Goal: Transaction & Acquisition: Download file/media

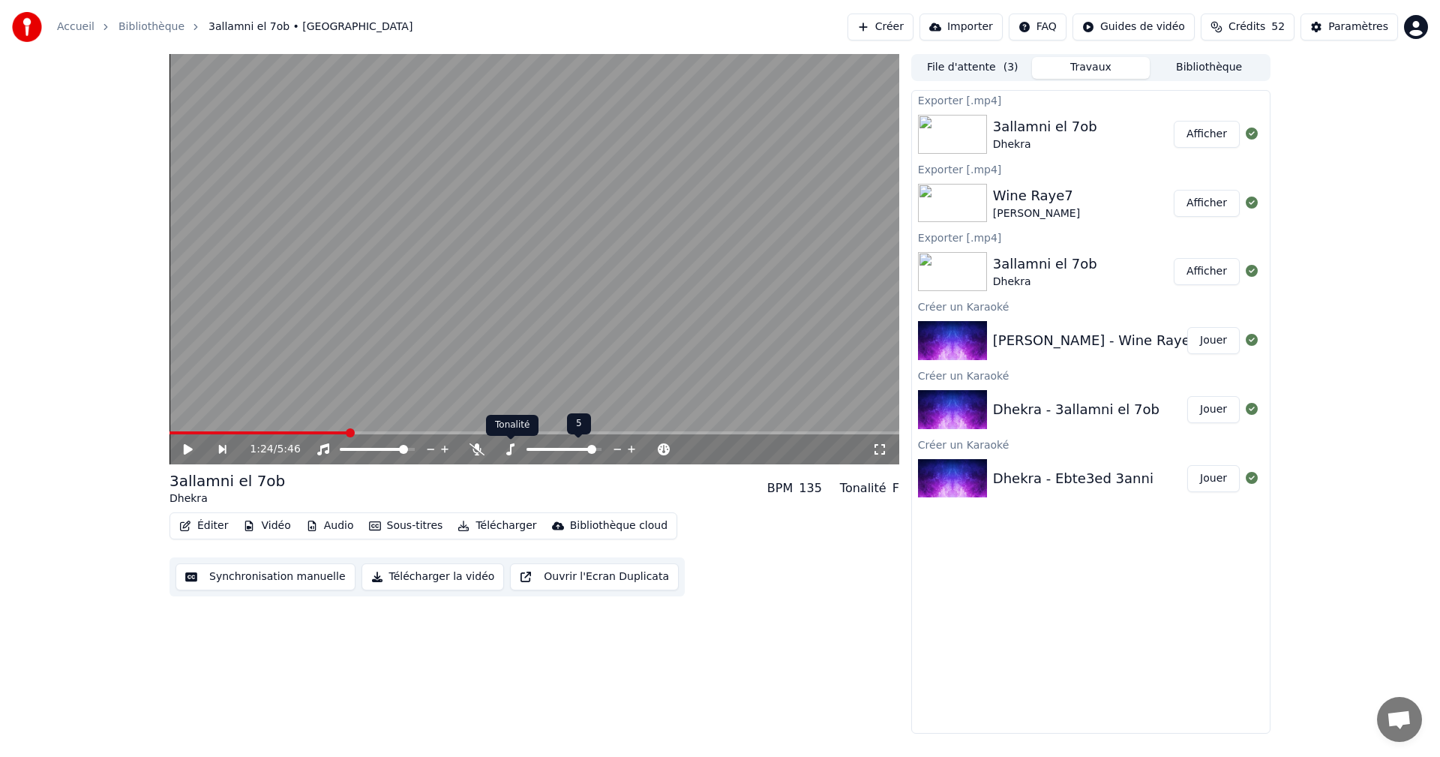
click at [531, 448] on span at bounding box center [560, 449] width 69 height 3
click at [531, 447] on div at bounding box center [577, 449] width 121 height 15
click at [556, 447] on div at bounding box center [577, 449] width 121 height 15
click at [577, 447] on span at bounding box center [575, 449] width 9 height 9
click at [192, 448] on icon at bounding box center [198, 449] width 34 height 12
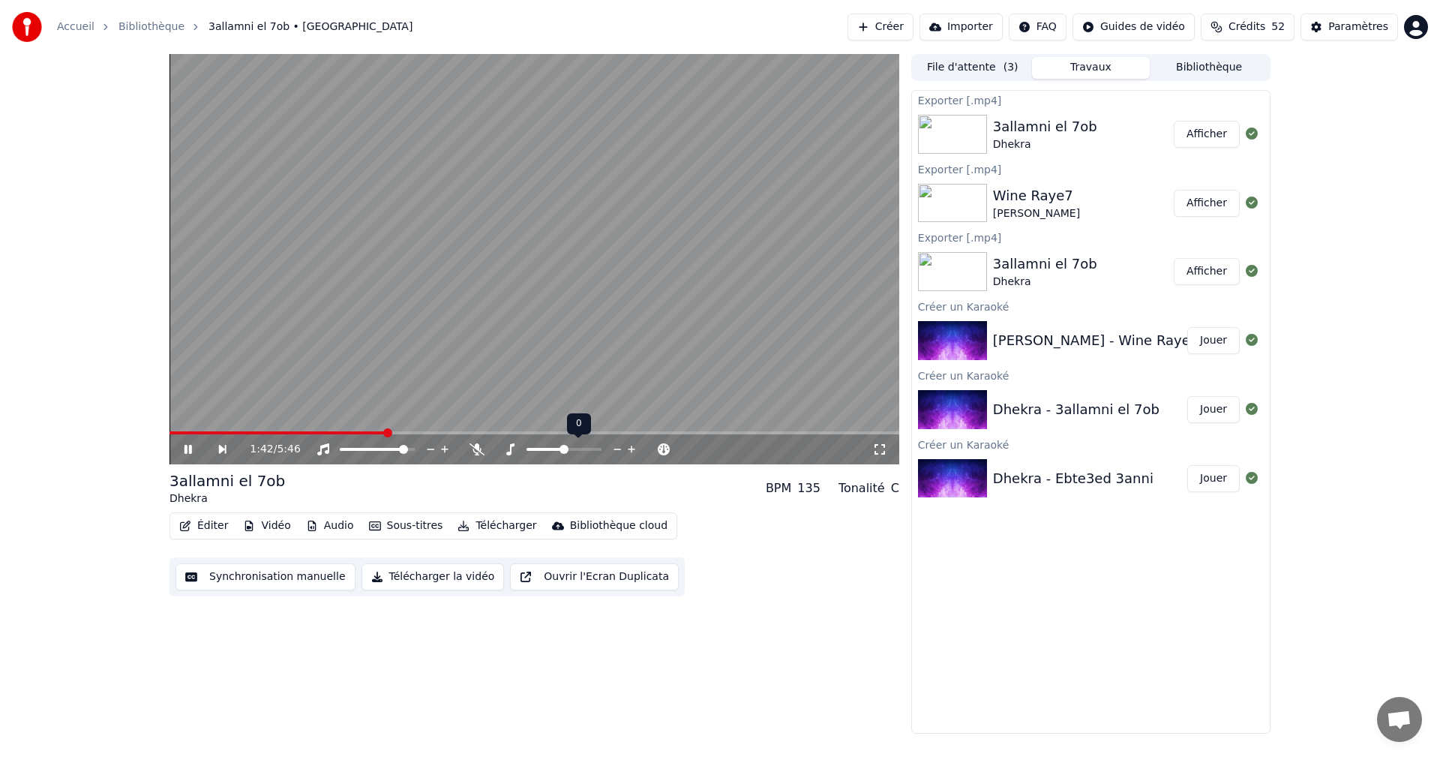
click at [565, 446] on span at bounding box center [563, 449] width 9 height 9
click at [631, 430] on video at bounding box center [534, 259] width 730 height 410
click at [626, 433] on span at bounding box center [421, 432] width 505 height 3
click at [191, 450] on icon at bounding box center [188, 449] width 9 height 10
click at [191, 450] on icon at bounding box center [187, 449] width 7 height 9
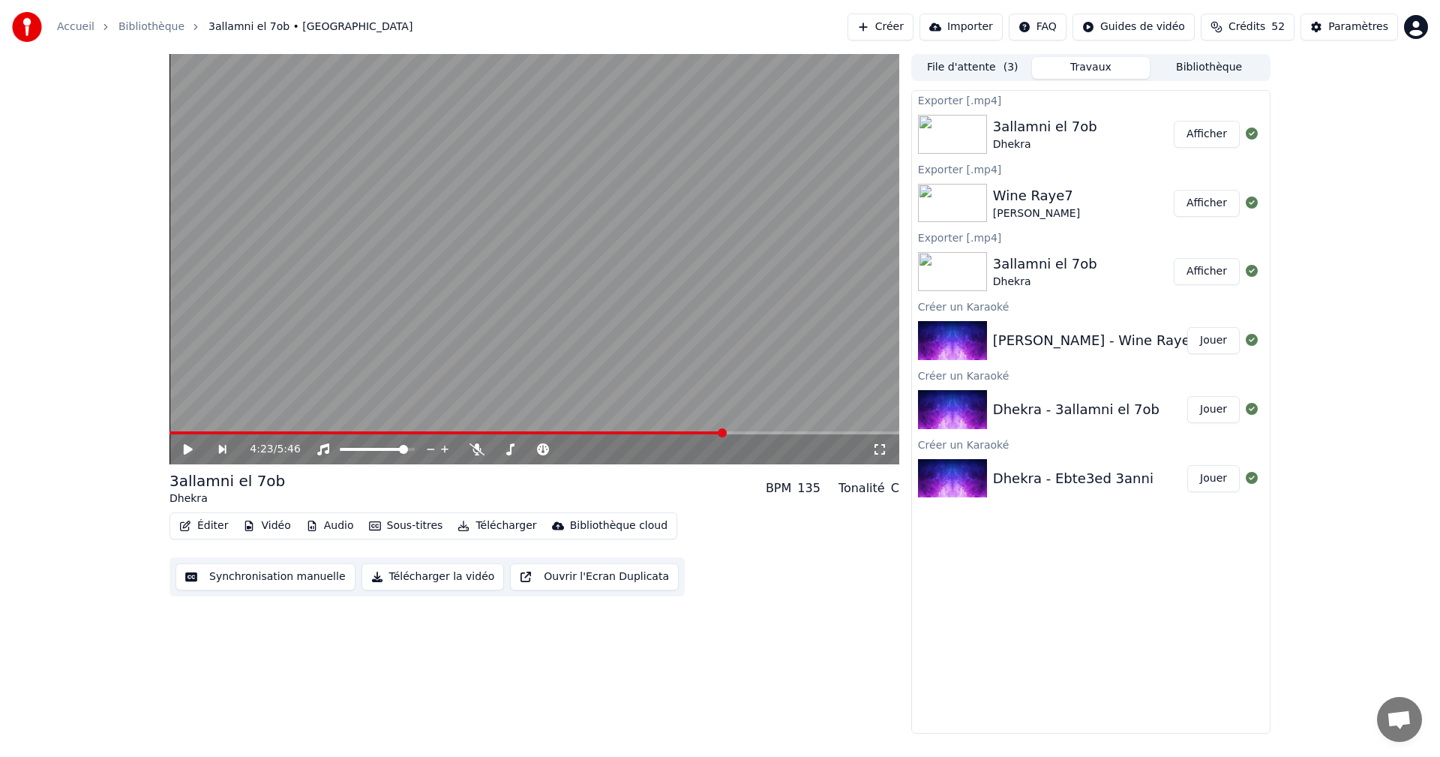
click at [411, 574] on button "Télécharger la vidéo" at bounding box center [432, 576] width 143 height 27
